Goal: Obtain resource: Obtain resource

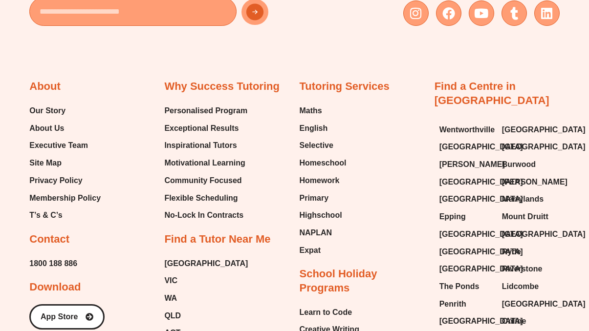
scroll to position [4142, 0]
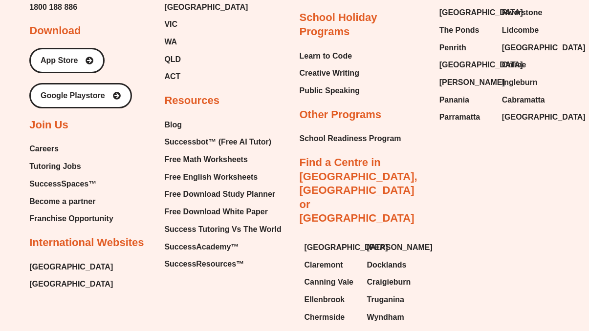
scroll to position [4142, 0]
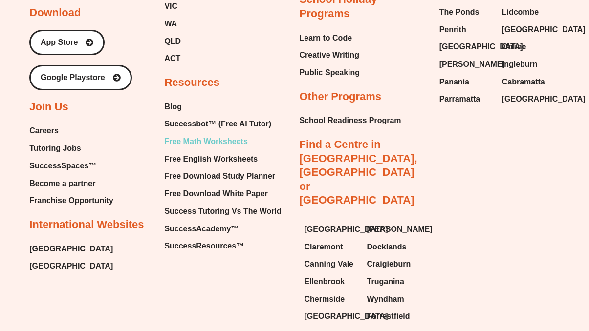
click at [223, 134] on span "Free Math Worksheets" at bounding box center [205, 141] width 83 height 15
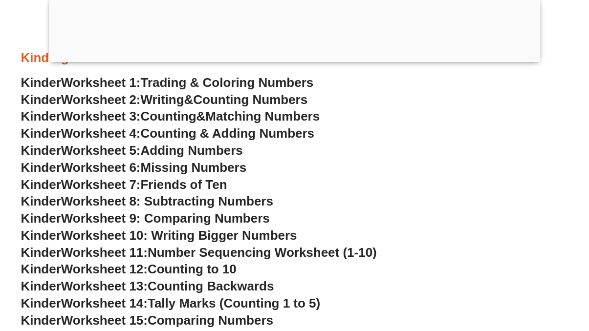
scroll to position [391, 0]
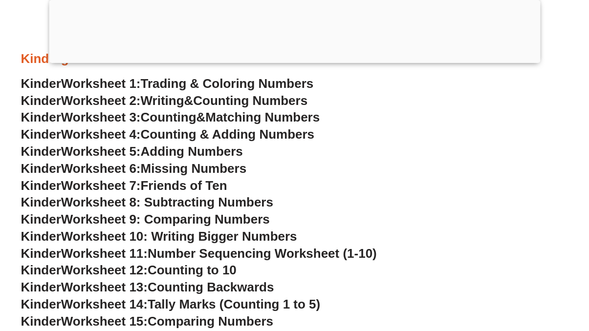
click at [236, 102] on span "Counting Numbers" at bounding box center [250, 100] width 114 height 15
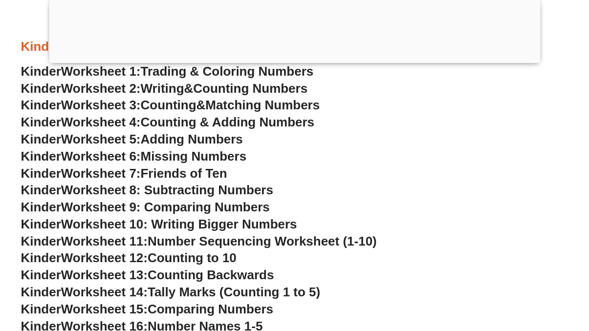
scroll to position [383, 0]
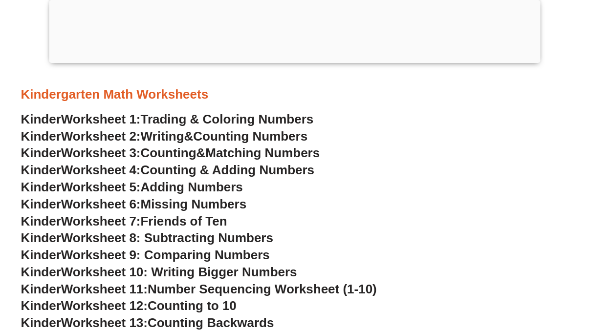
click at [225, 169] on span "Counting & Adding Numbers" at bounding box center [228, 170] width 174 height 15
click at [210, 155] on link "Kinder Worksheet 3: Counting & Matching Numbers" at bounding box center [170, 153] width 299 height 15
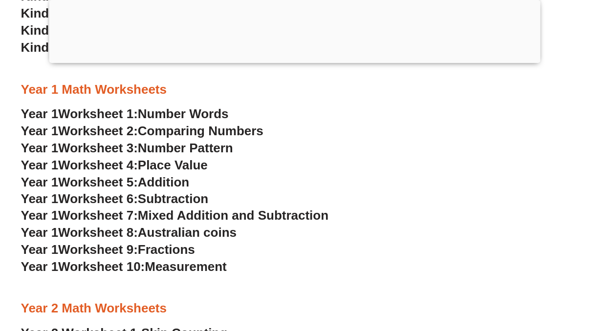
scroll to position [886, 0]
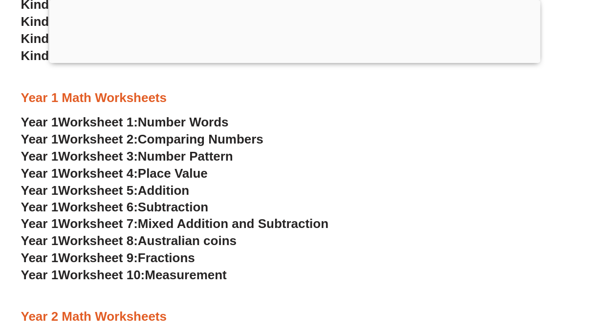
click at [184, 140] on span "Comparing Numbers" at bounding box center [201, 139] width 126 height 15
